Goal: Navigation & Orientation: Go to known website

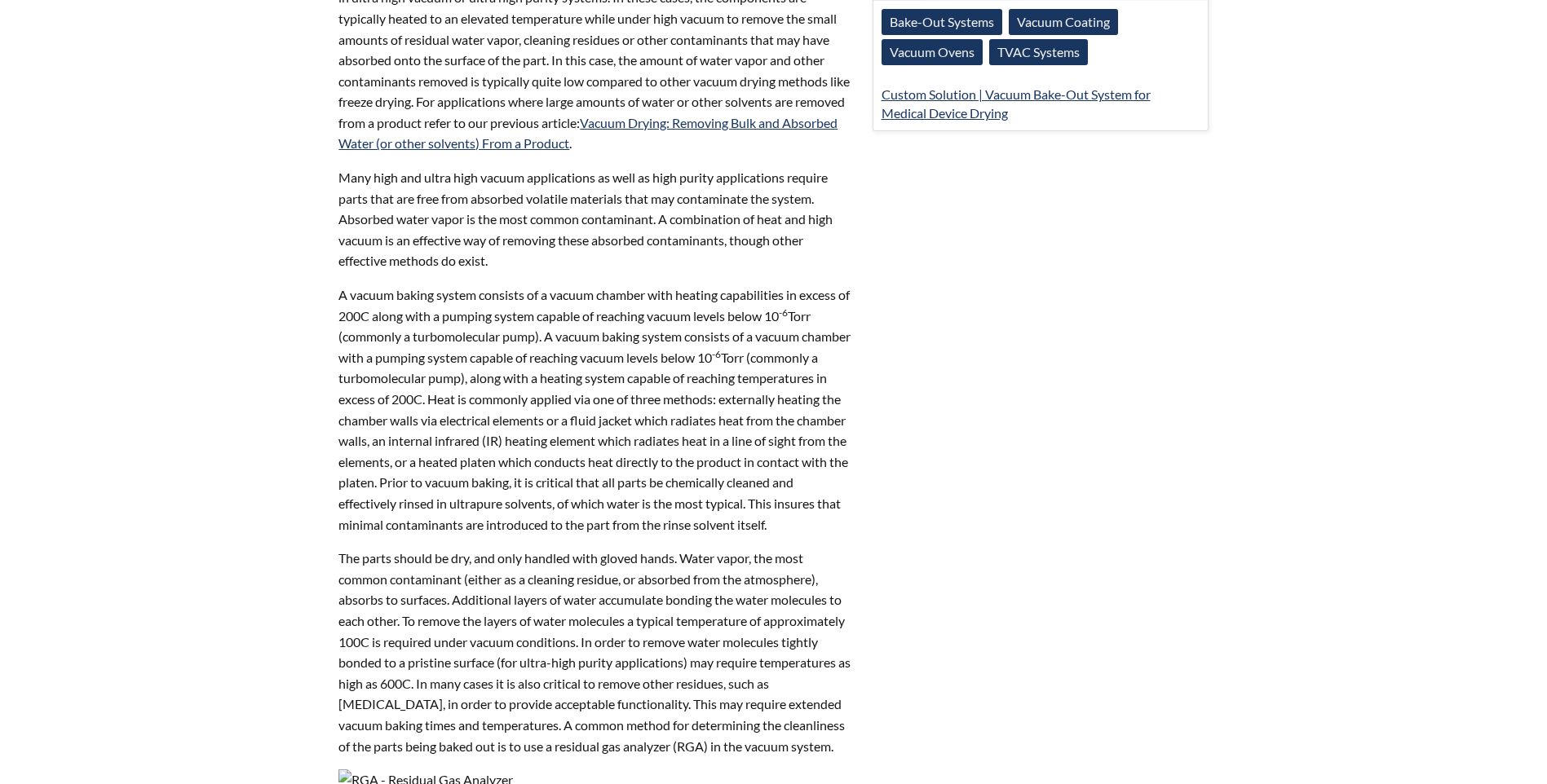
scroll to position [685, 0]
select select "Language Translate Widget"
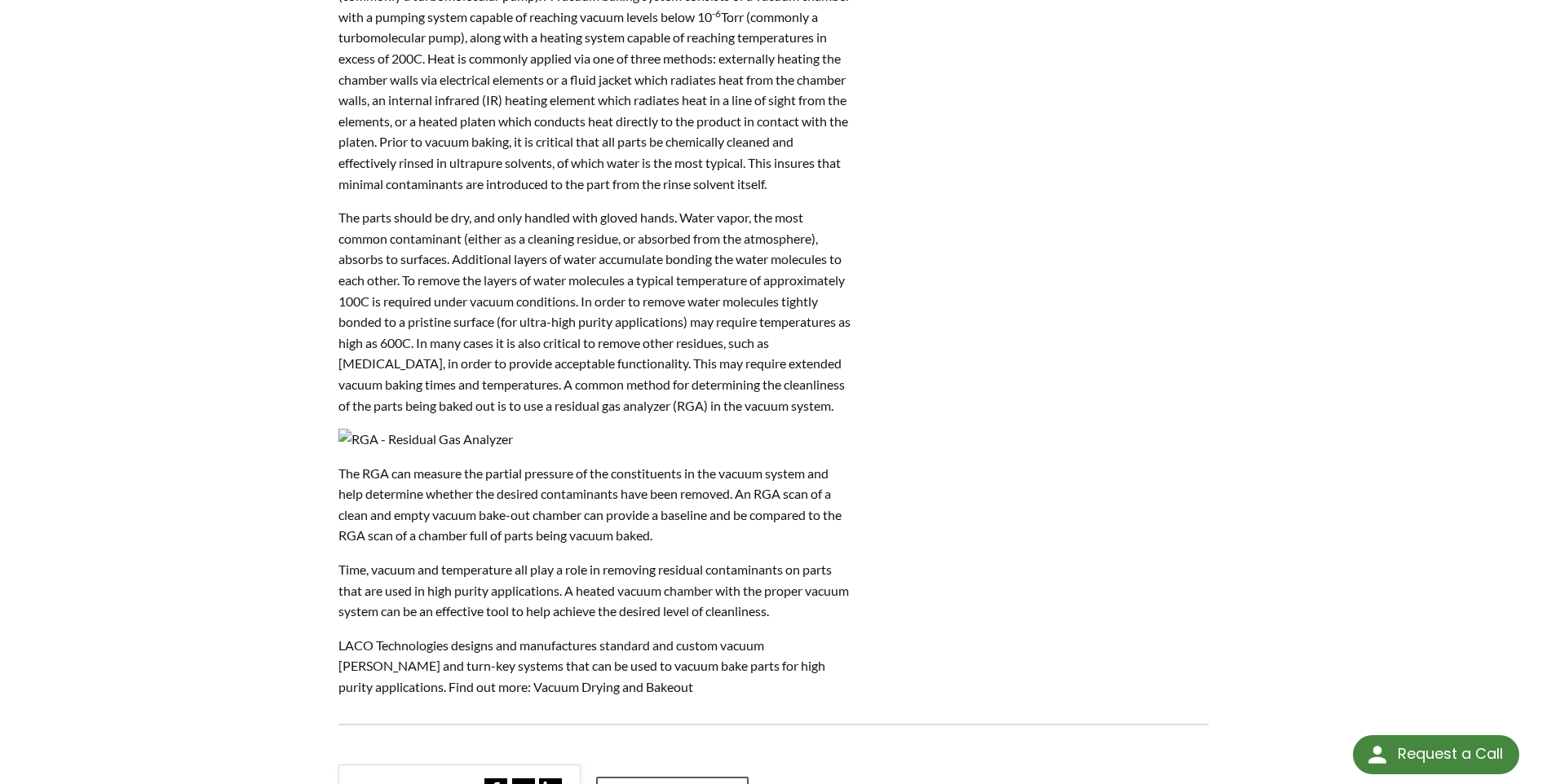
scroll to position [1019, 0]
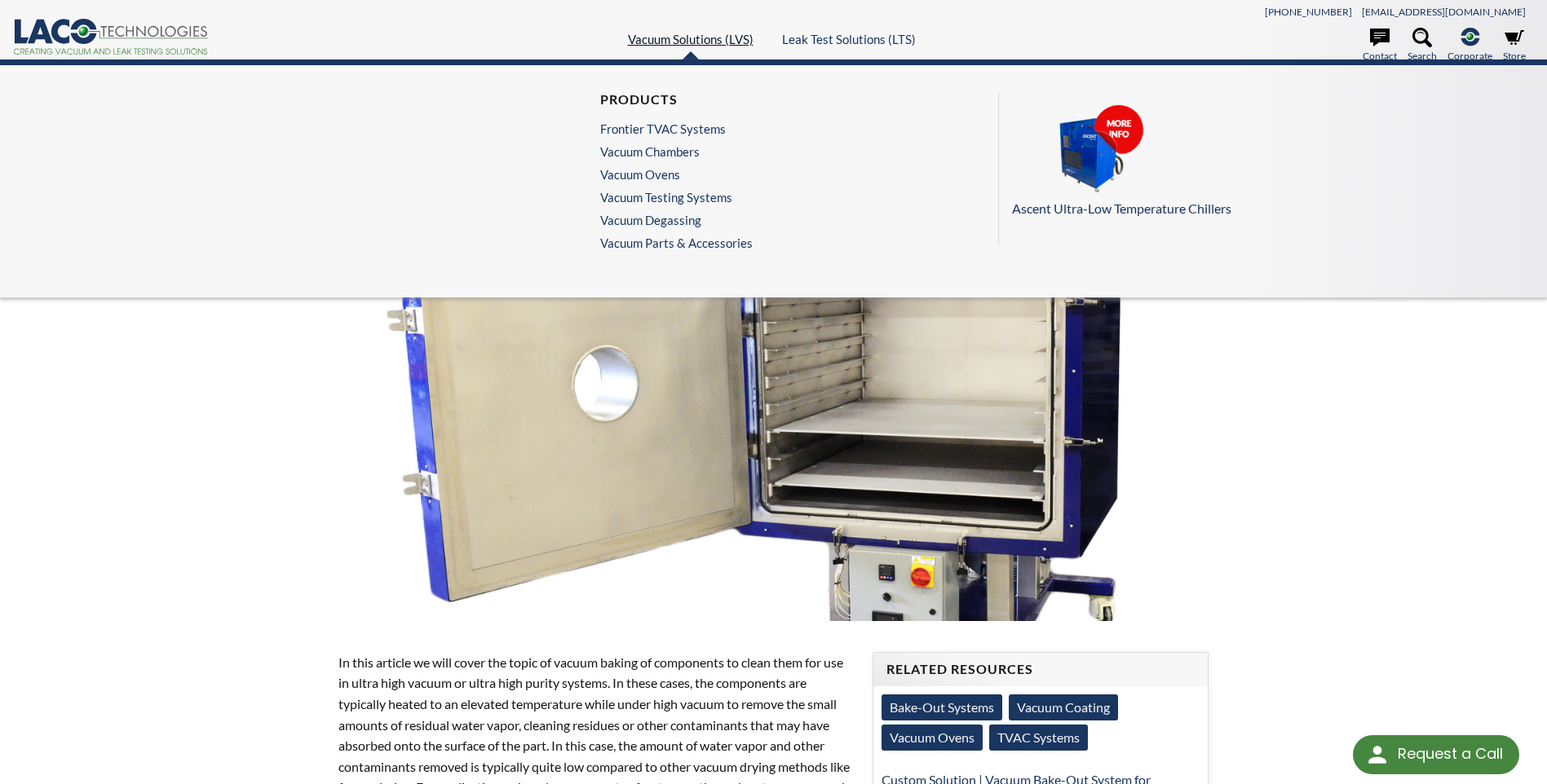
click at [717, 37] on link "Vacuum Solutions (LVS)" at bounding box center [691, 39] width 126 height 14
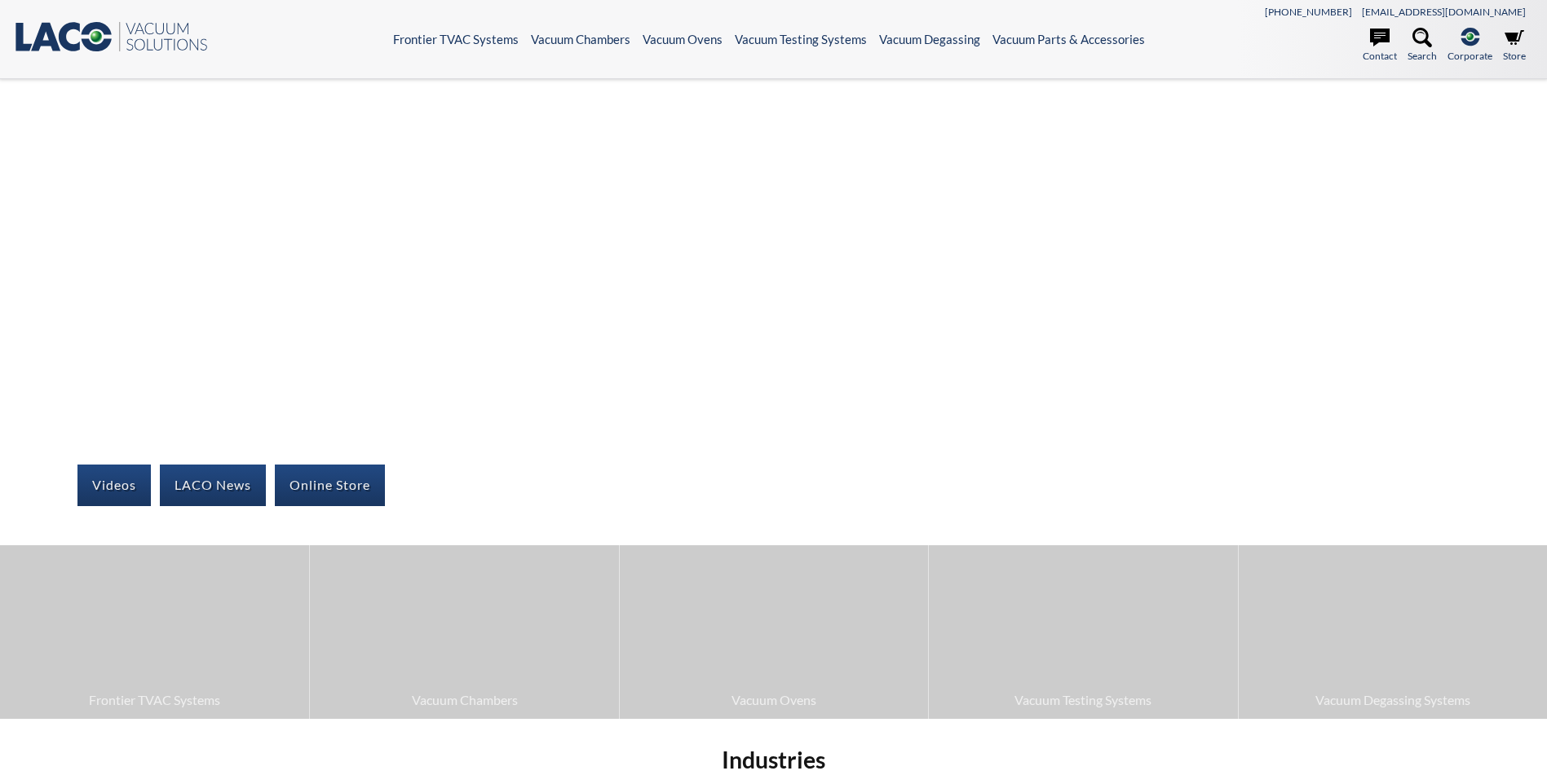
select select "Language Translate Widget"
